Goal: Task Accomplishment & Management: Use online tool/utility

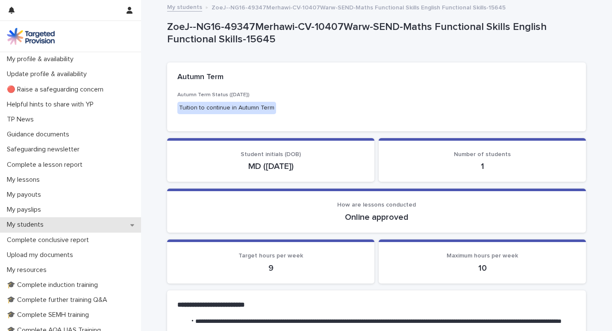
click at [77, 224] on div "My students" at bounding box center [70, 224] width 141 height 15
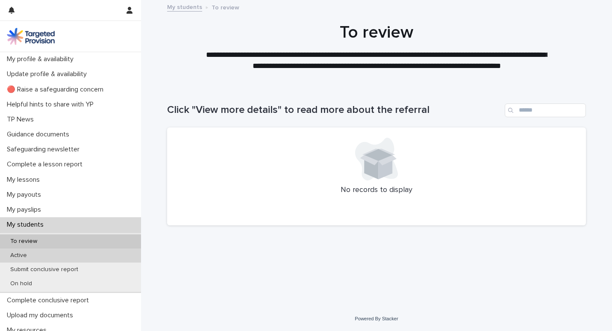
click at [67, 252] on div "Active" at bounding box center [70, 255] width 141 height 14
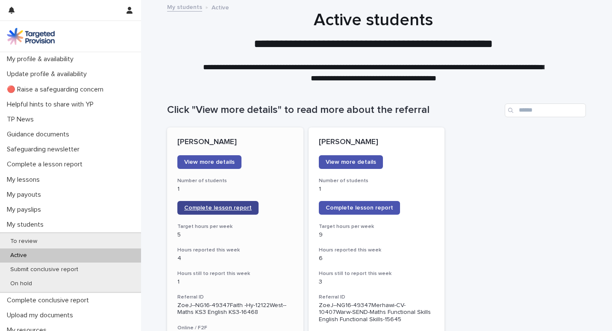
click at [206, 205] on span "Complete lesson report" at bounding box center [218, 208] width 68 height 6
